Goal: Task Accomplishment & Management: Manage account settings

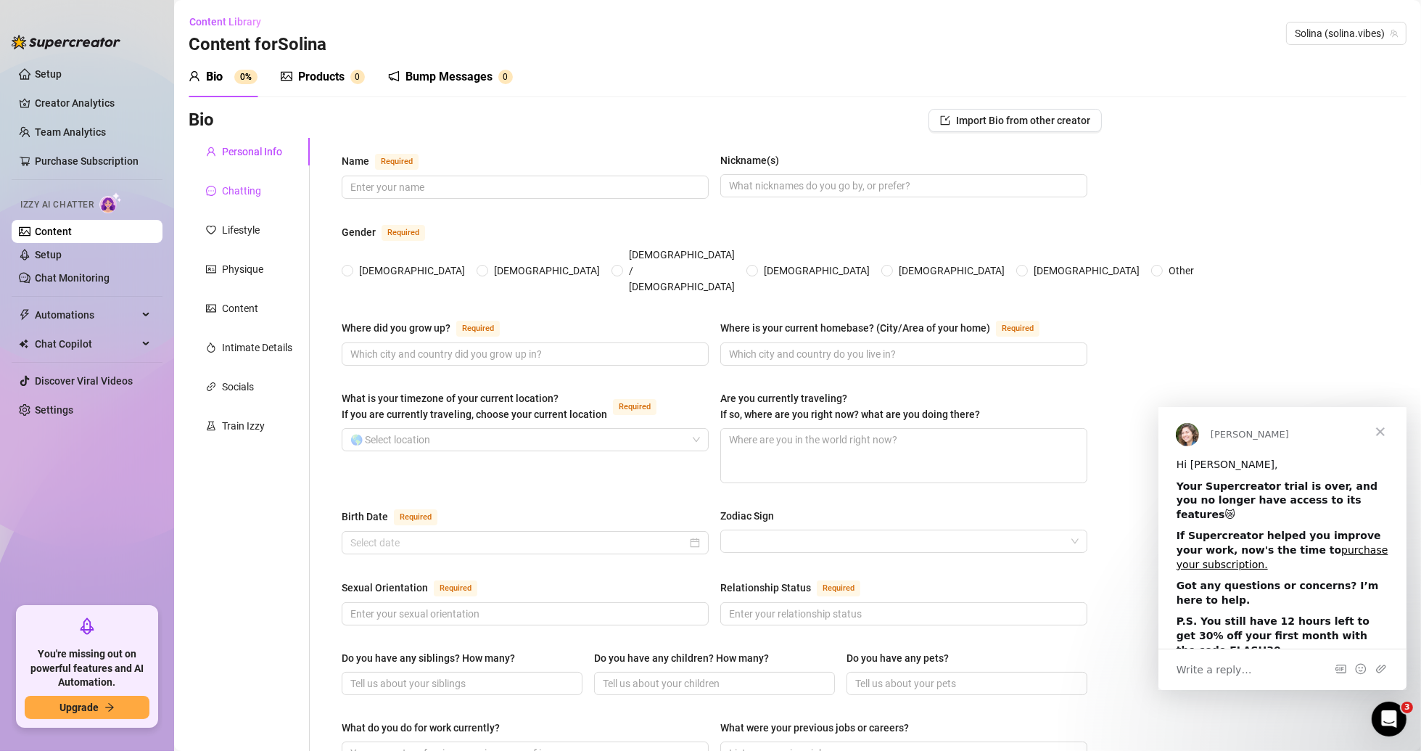
click at [255, 196] on div "Chatting" at bounding box center [241, 191] width 39 height 16
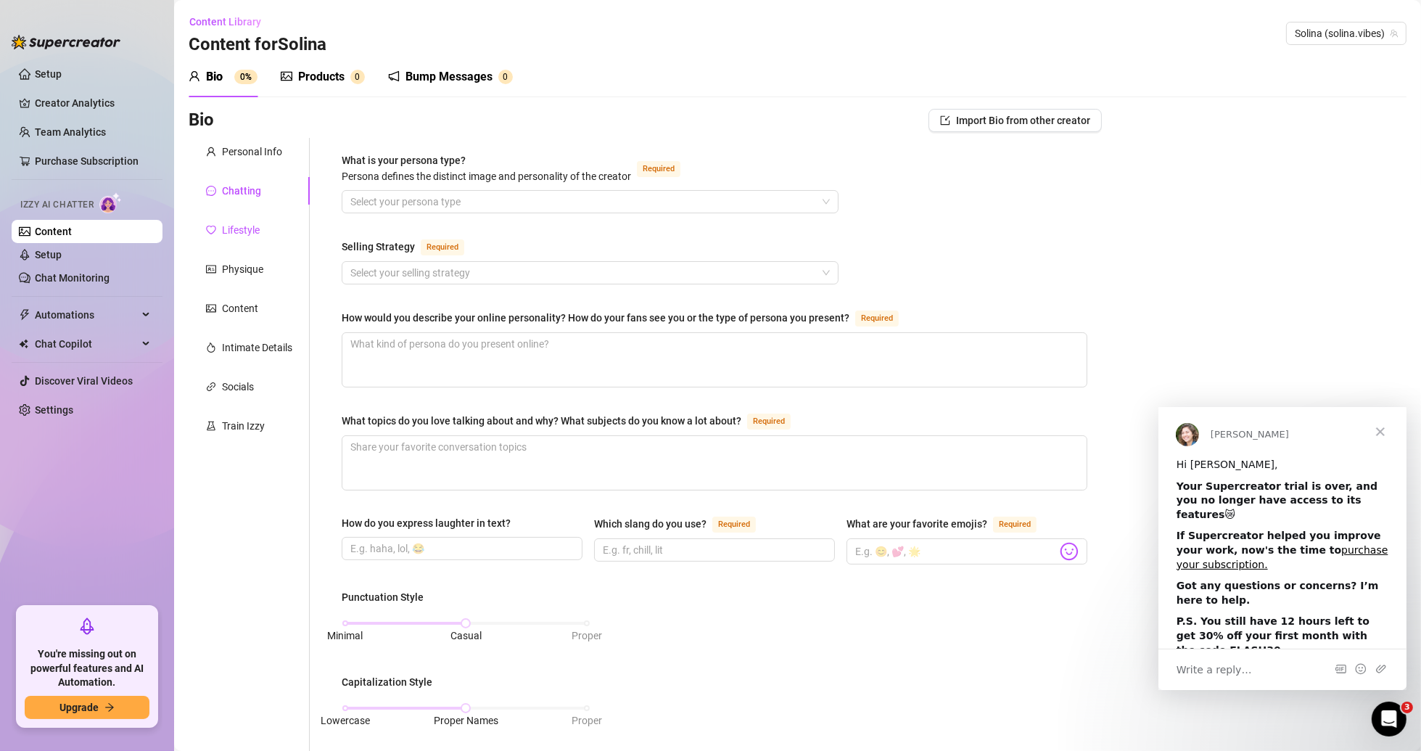
click at [251, 236] on div "Lifestyle" at bounding box center [241, 230] width 38 height 16
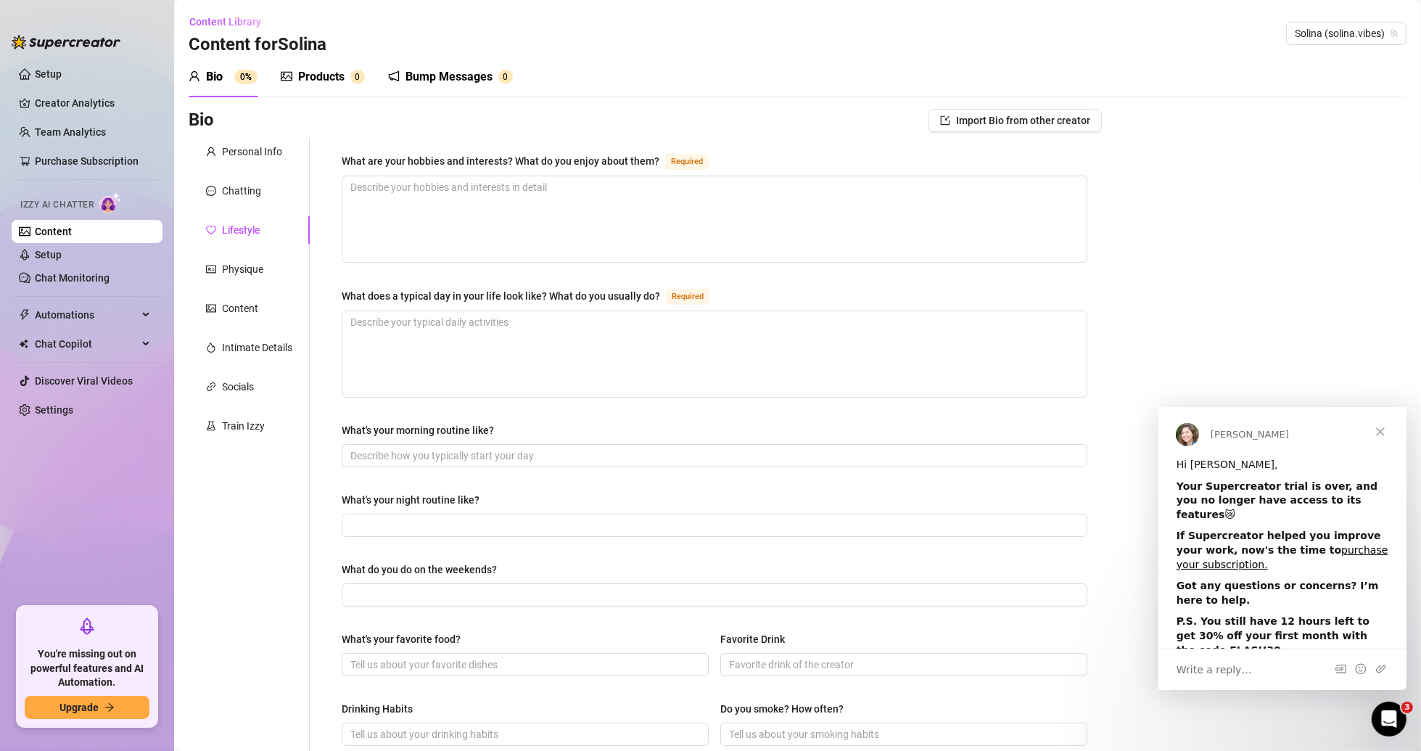
click at [319, 74] on div "Products" at bounding box center [321, 76] width 46 height 17
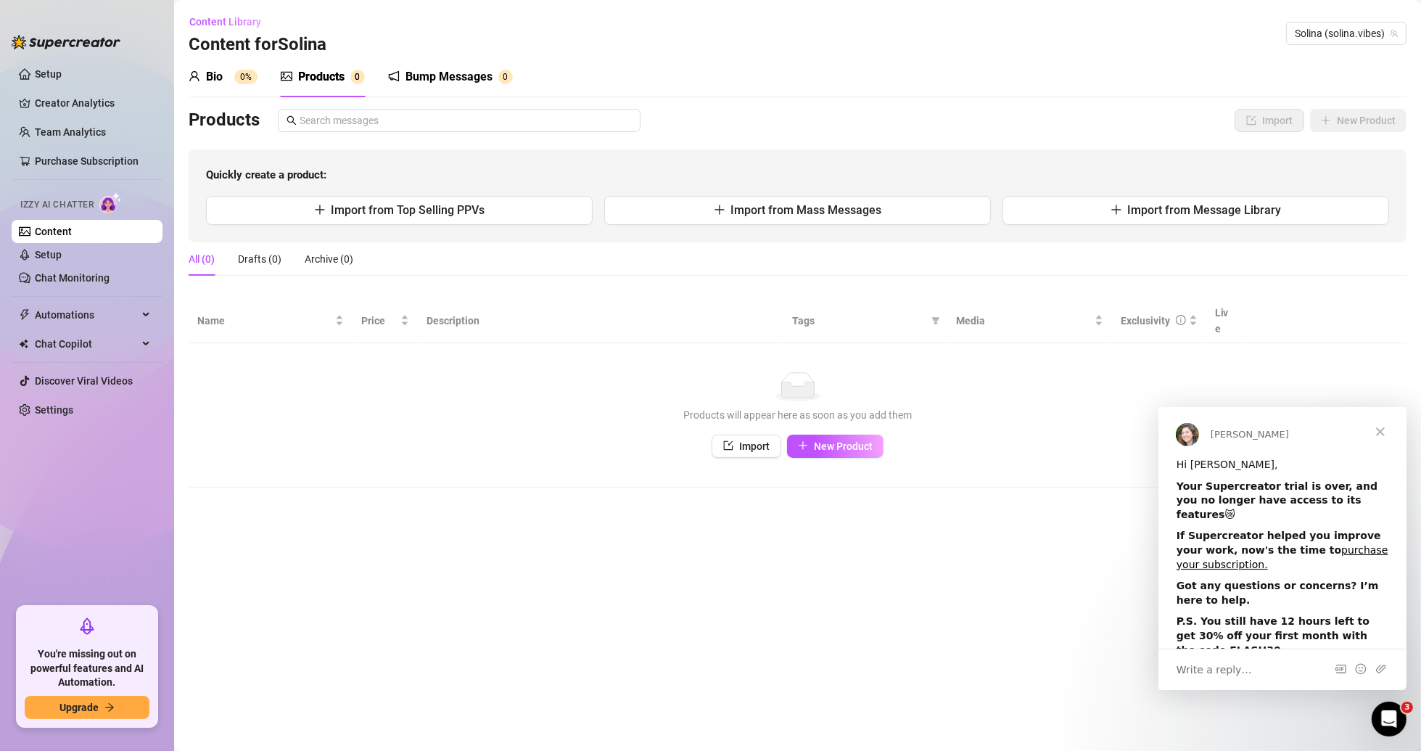
click at [240, 76] on sup "0%" at bounding box center [245, 77] width 23 height 15
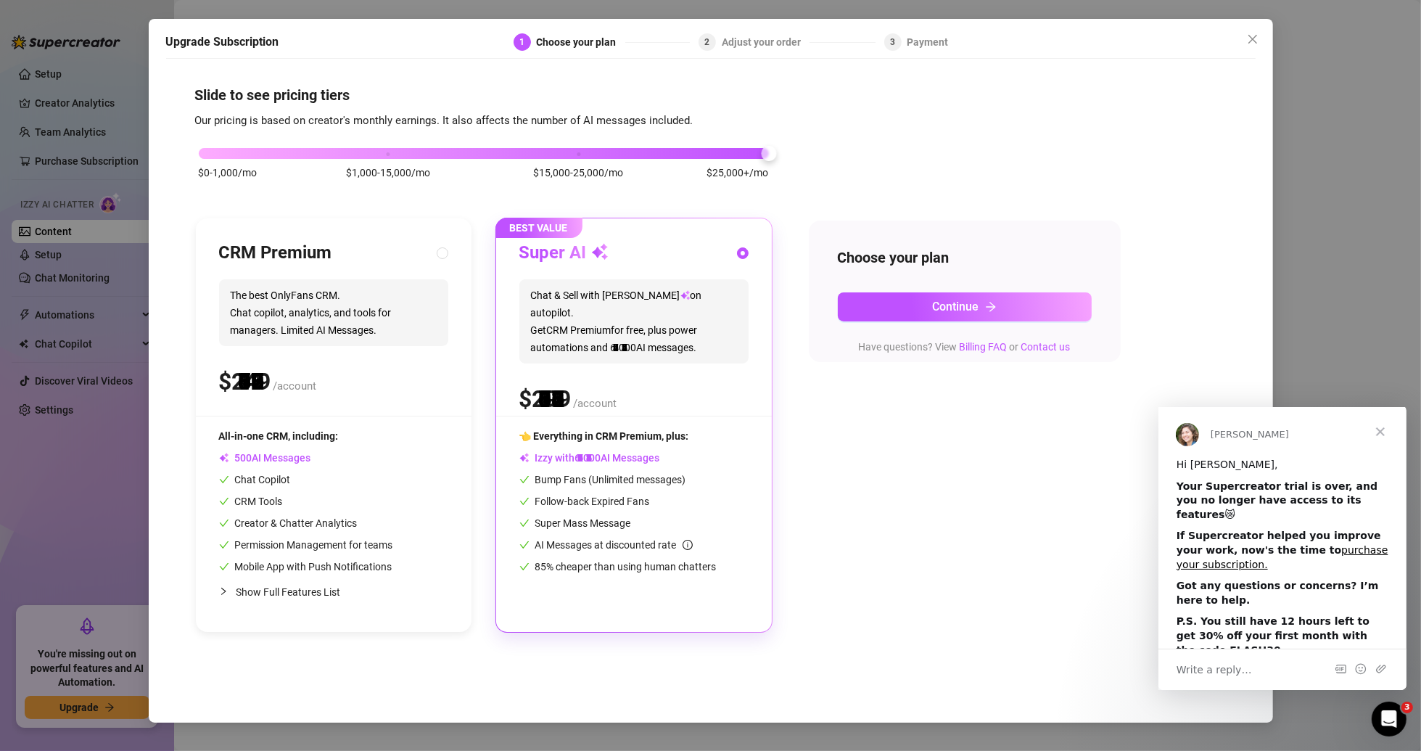
click at [680, 154] on div "$0-1,000/mo $1,000-15,000/mo $15,000-25,000/mo $25,000+/mo" at bounding box center [484, 149] width 570 height 9
drag, startPoint x: 767, startPoint y: 155, endPoint x: 884, endPoint y: 156, distance: 116.8
click at [680, 156] on div "$0-1,000/mo $1,000-15,000/mo $15,000-25,000/mo $25,000+/mo CRM Premium The best…" at bounding box center [710, 381] width 1031 height 503
click at [680, 430] on span "Close" at bounding box center [1379, 431] width 52 height 52
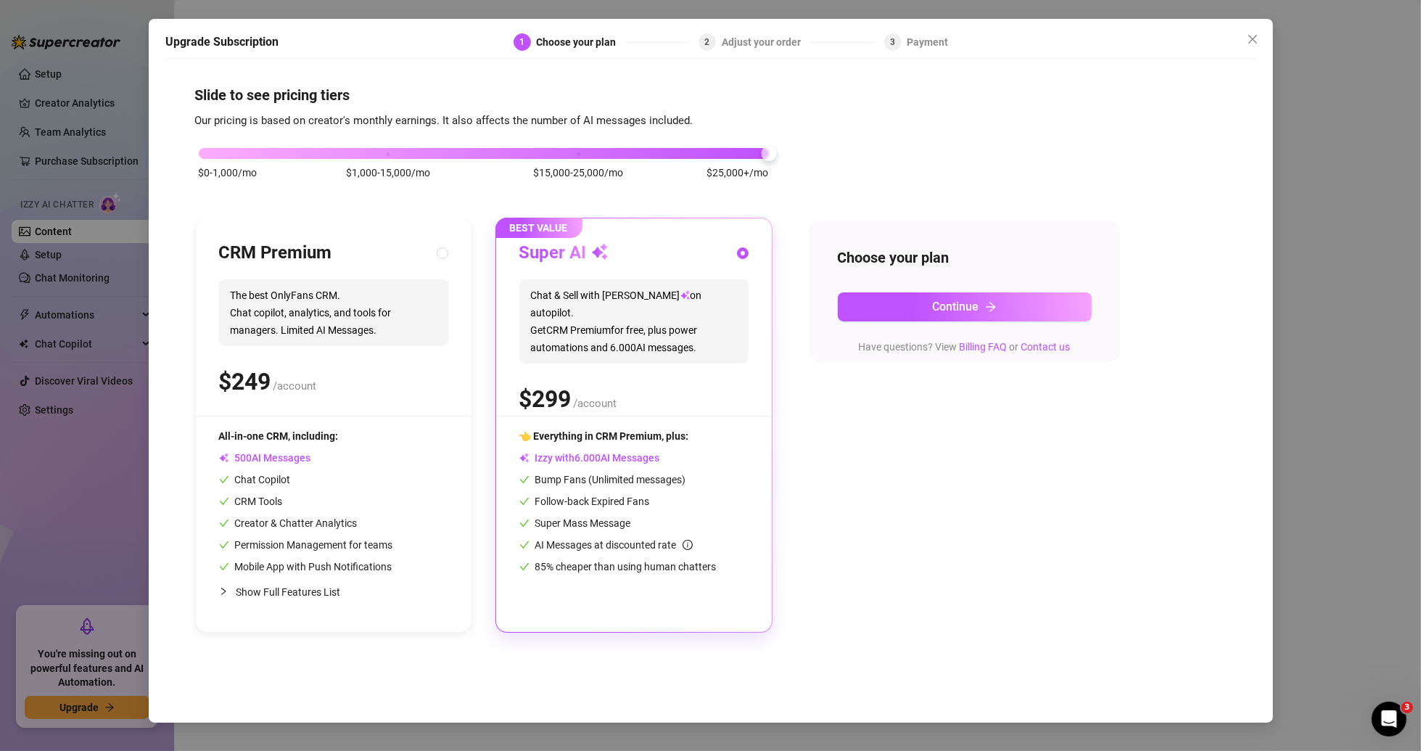
click at [680, 45] on div "Adjust your order" at bounding box center [766, 41] width 88 height 17
click at [680, 33] on icon "close" at bounding box center [1253, 39] width 12 height 12
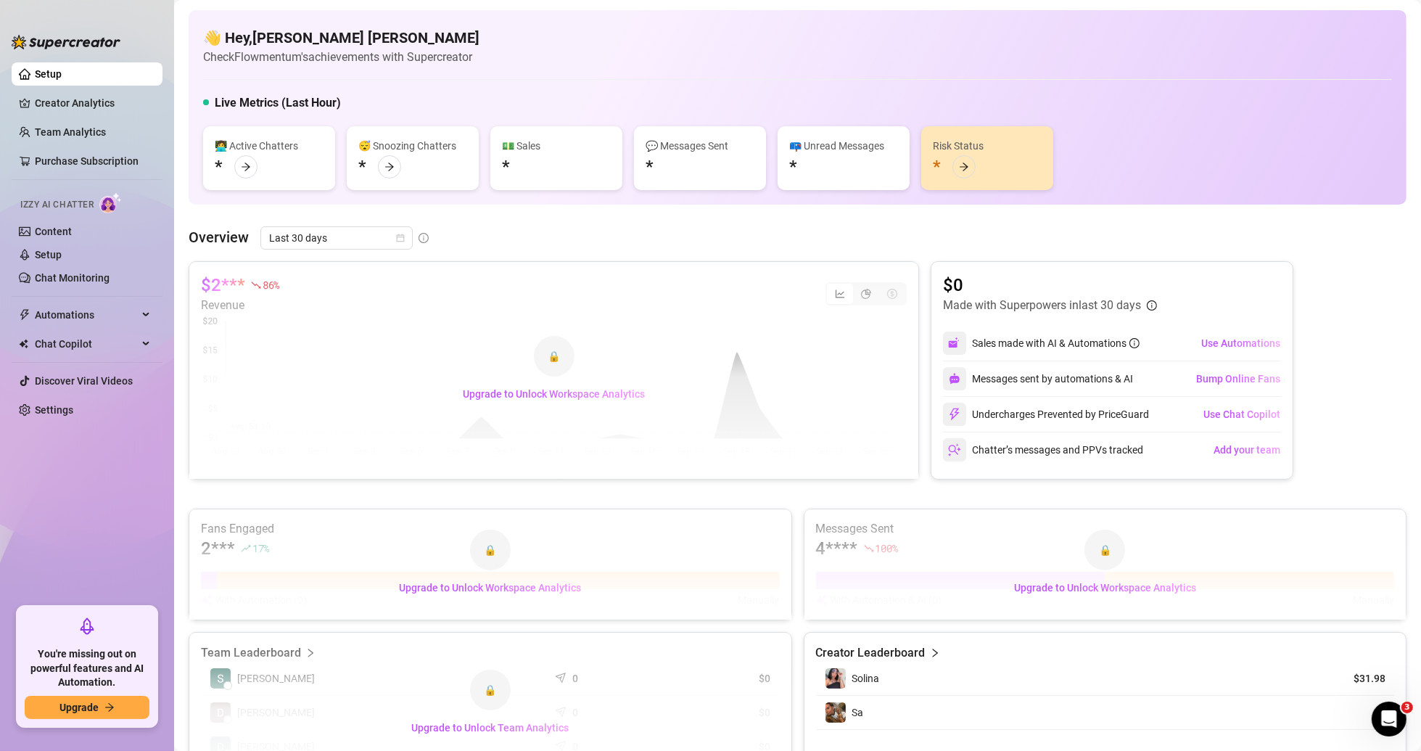
click at [382, 410] on div "🔒 Upgrade to Unlock Workspace Analytics" at bounding box center [553, 370] width 729 height 217
drag, startPoint x: 208, startPoint y: 283, endPoint x: 239, endPoint y: 283, distance: 31.2
click at [239, 283] on div "🔒 Upgrade to Unlock Workspace Analytics" at bounding box center [553, 370] width 729 height 217
drag, startPoint x: 252, startPoint y: 283, endPoint x: 205, endPoint y: 286, distance: 46.5
click at [205, 286] on div "🔒 Upgrade to Unlock Workspace Analytics" at bounding box center [553, 370] width 729 height 217
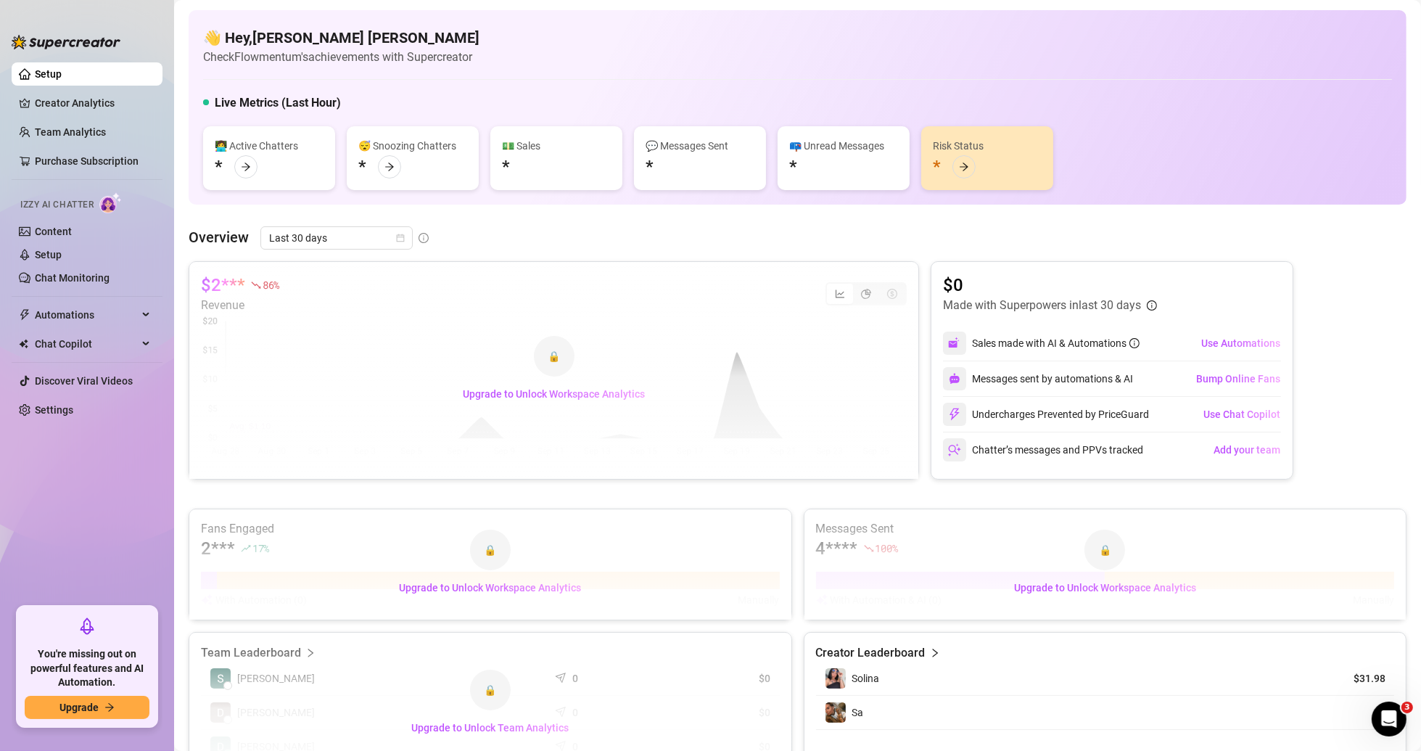
click at [207, 286] on div "🔒 Upgrade to Unlock Workspace Analytics" at bounding box center [553, 370] width 729 height 217
click at [208, 286] on div "🔒 Upgrade to Unlock Workspace Analytics" at bounding box center [553, 370] width 729 height 217
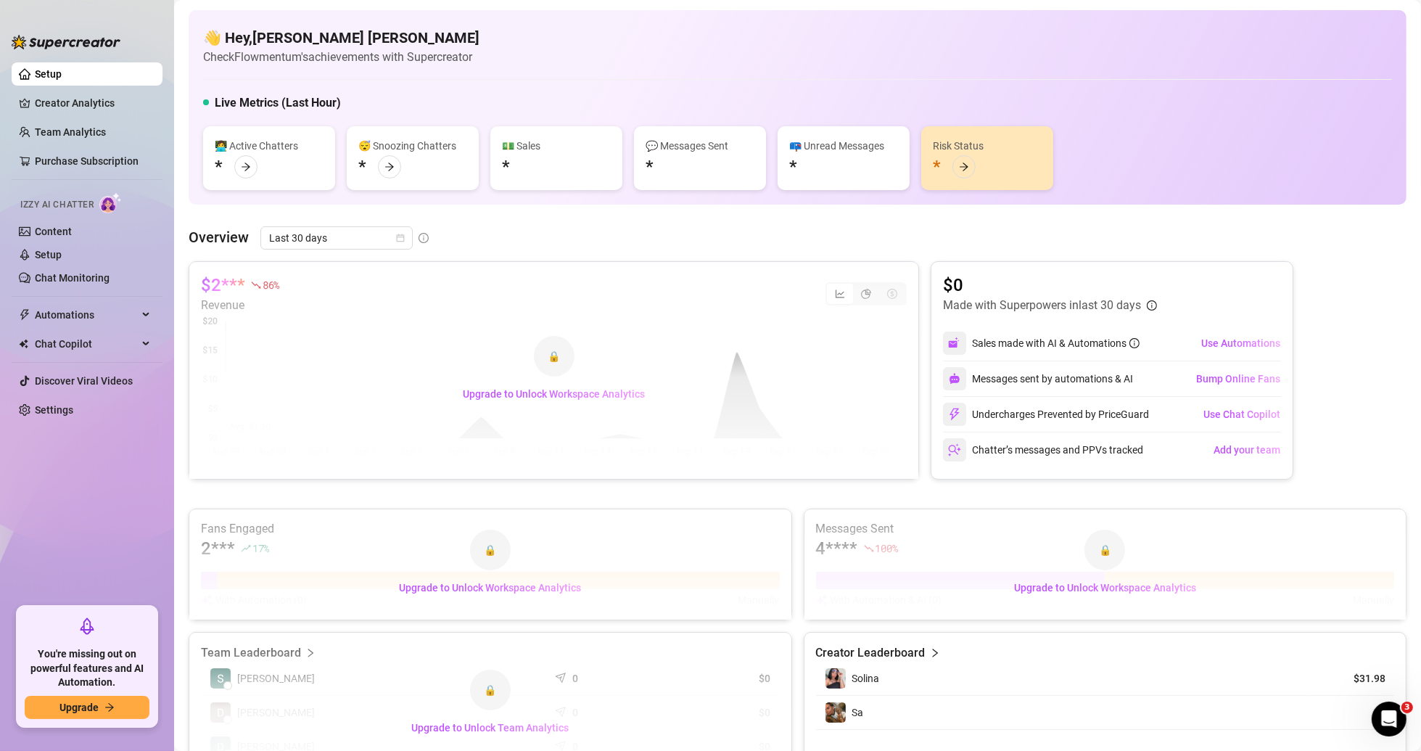
click at [210, 289] on div "🔒 Upgrade to Unlock Workspace Analytics" at bounding box center [553, 370] width 729 height 217
click at [211, 291] on div "🔒 Upgrade to Unlock Workspace Analytics" at bounding box center [553, 370] width 729 height 217
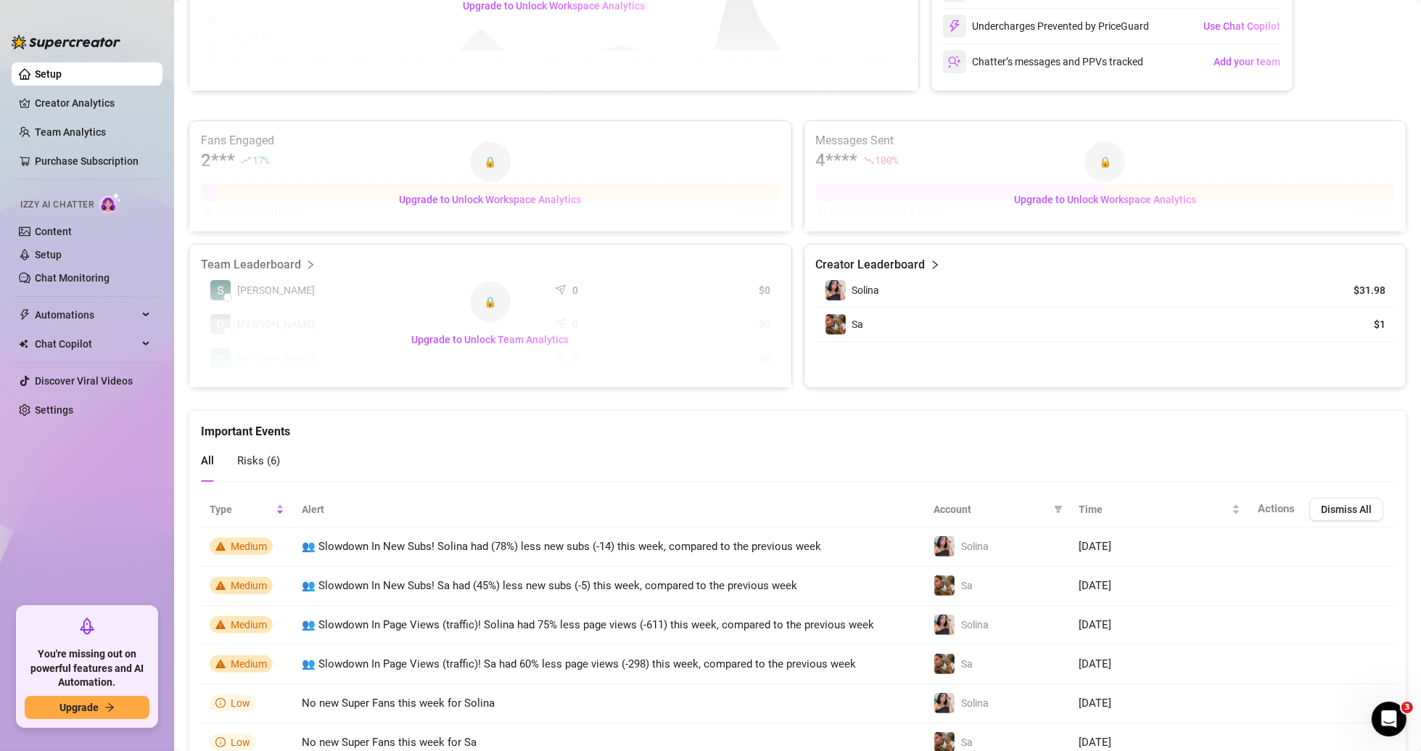
scroll to position [235, 0]
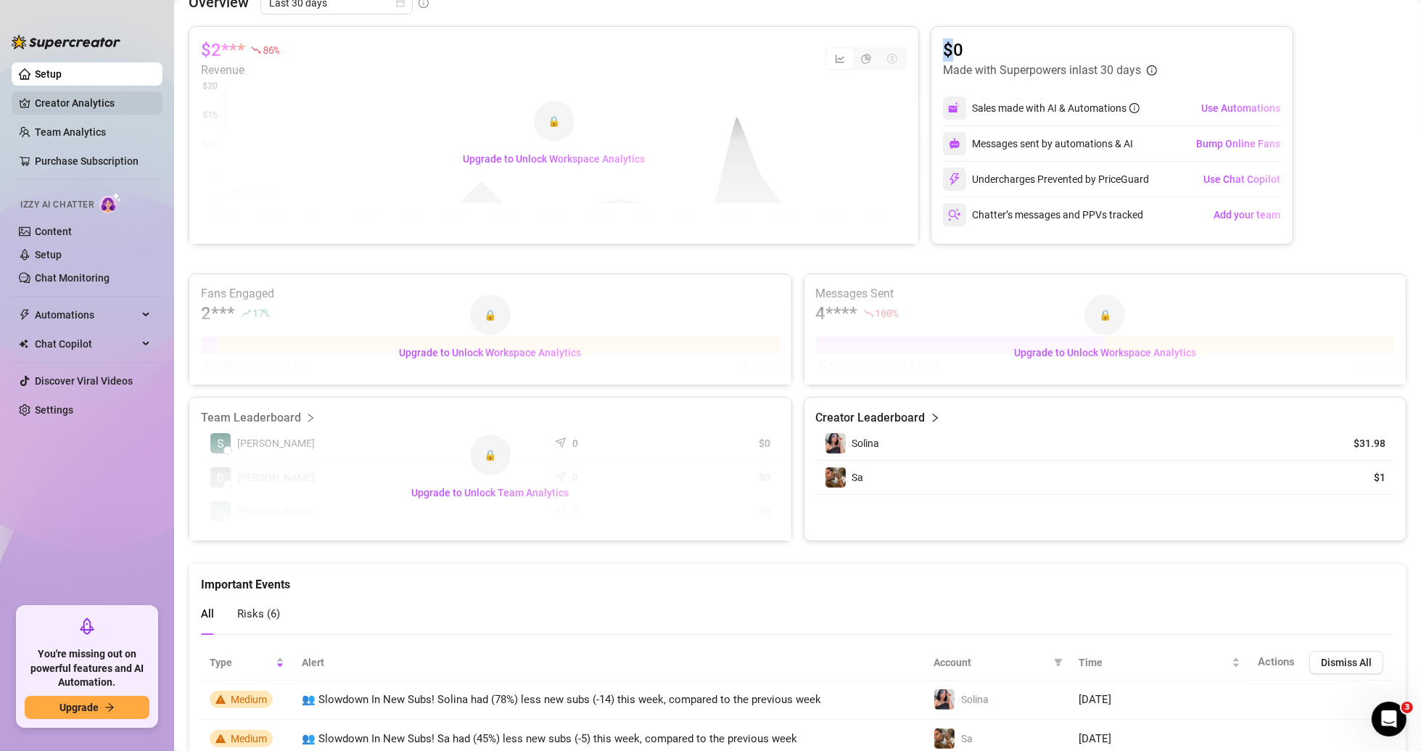
click at [99, 105] on link "Creator Analytics" at bounding box center [93, 102] width 116 height 23
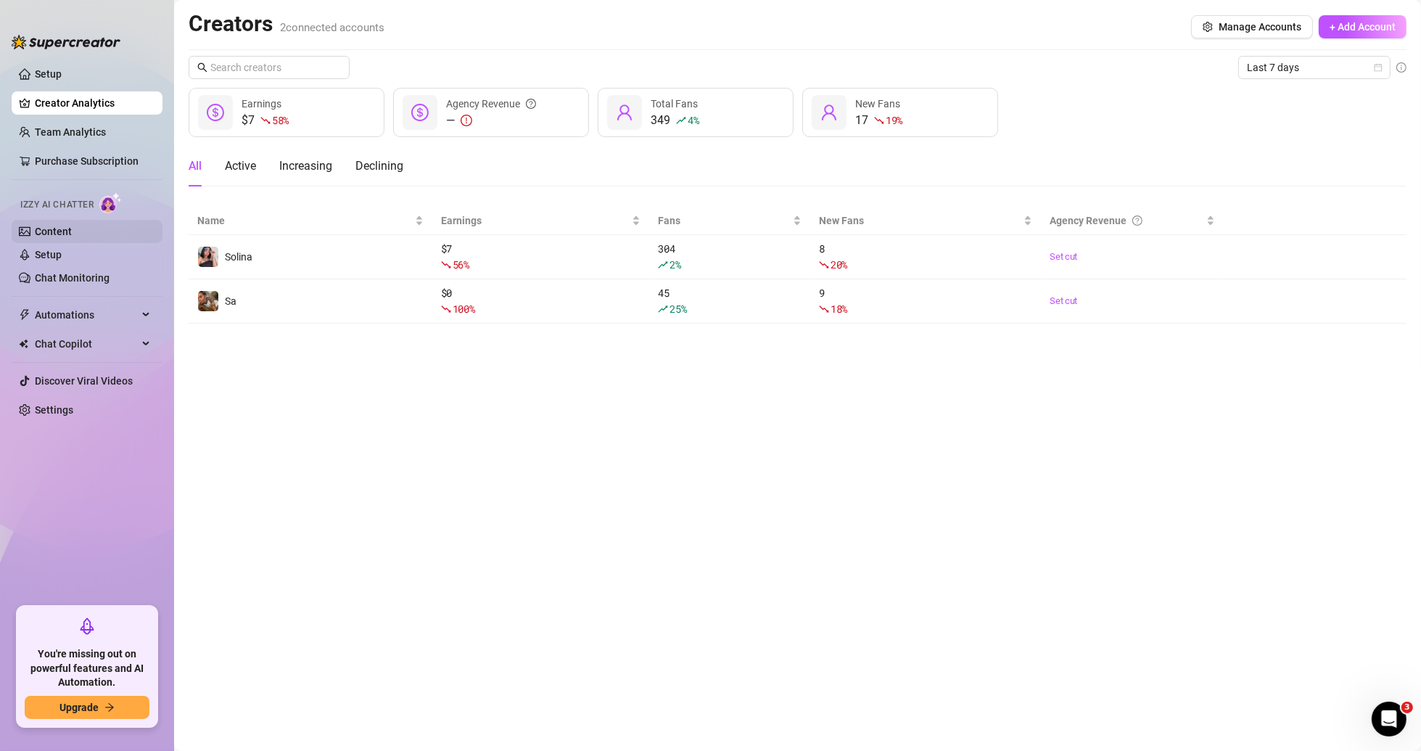
click at [72, 235] on link "Content" at bounding box center [53, 232] width 37 height 12
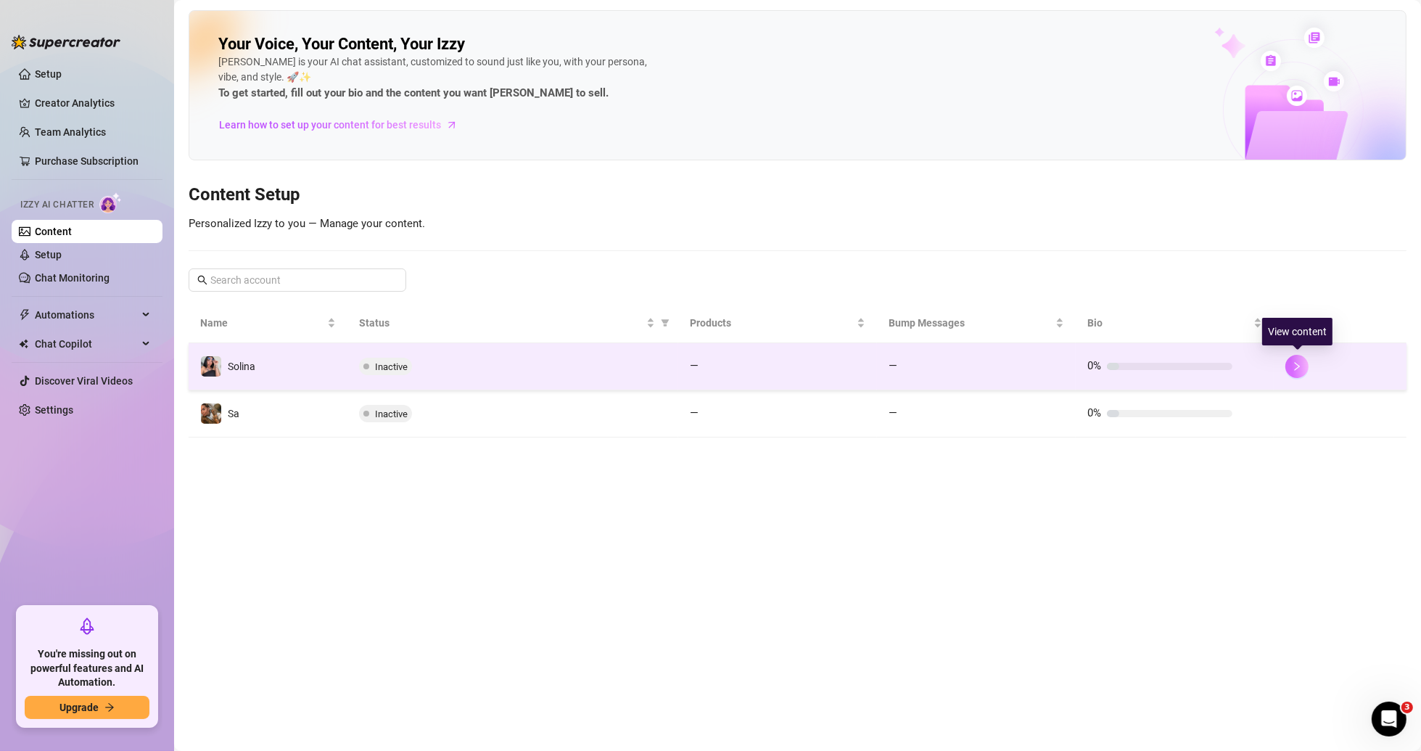
click at [680, 364] on button "button" at bounding box center [1296, 366] width 23 height 23
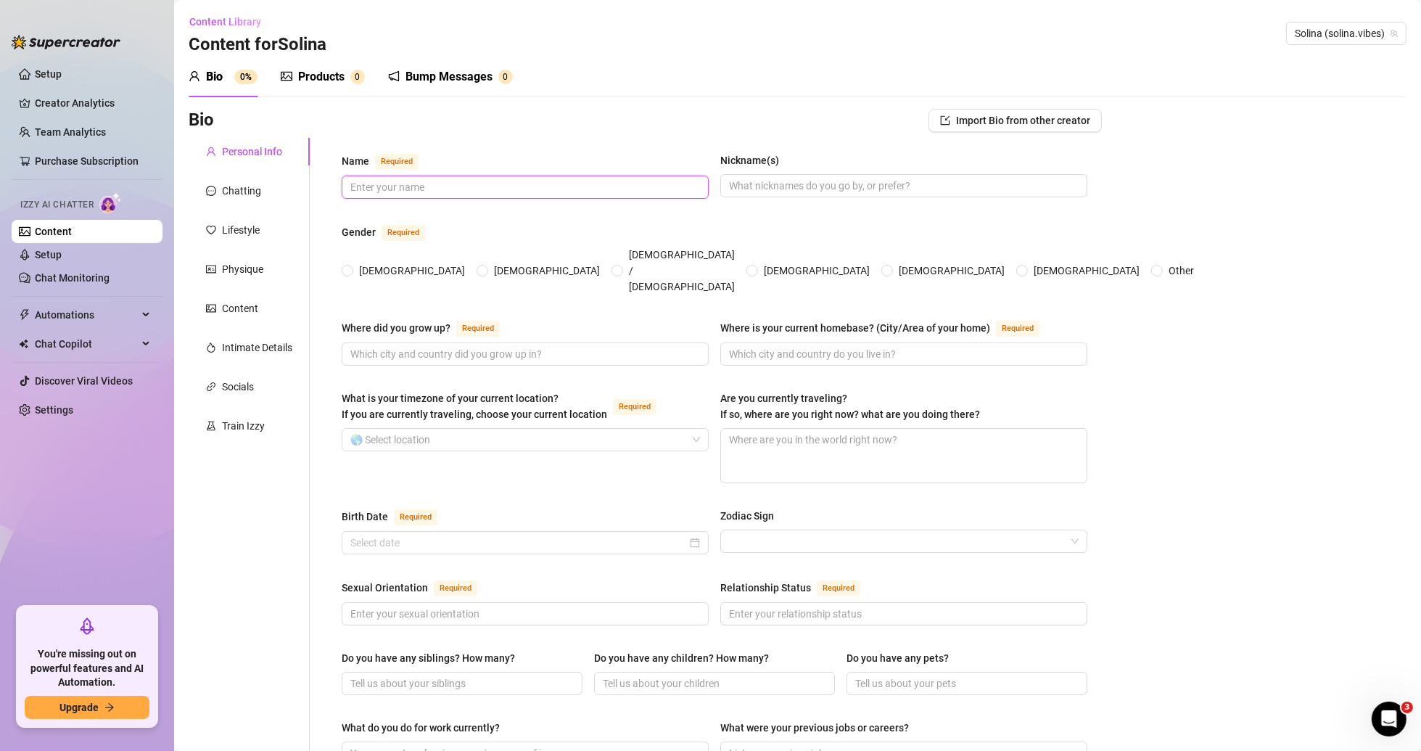
click at [411, 190] on input "Name Required" at bounding box center [523, 187] width 347 height 16
click at [2, 120] on aside "Setup Creator Analytics Team Analytics Purchase Subscription Izzy AI Chatter Co…" at bounding box center [87, 375] width 174 height 751
